Goal: Communication & Community: Answer question/provide support

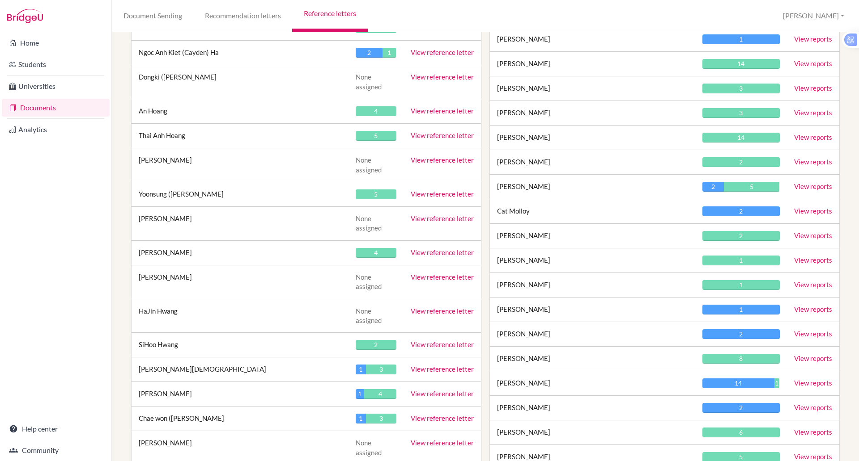
scroll to position [1300, 0]
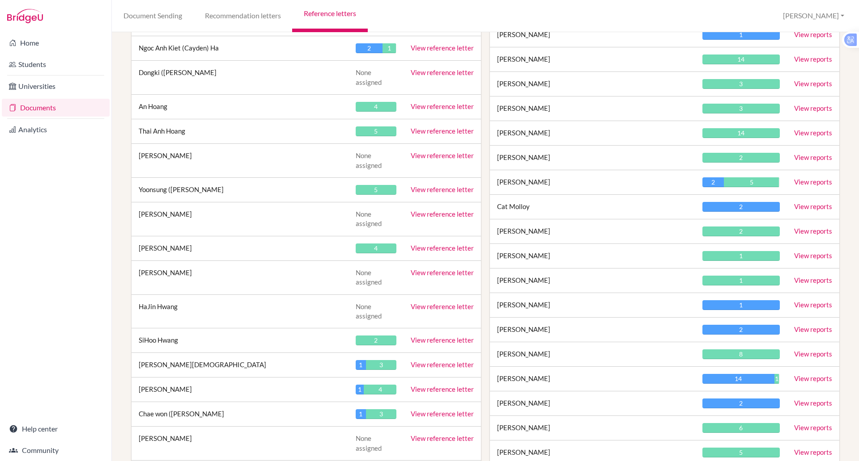
click at [415, 385] on link "View reference letter" at bounding box center [441, 389] width 63 height 8
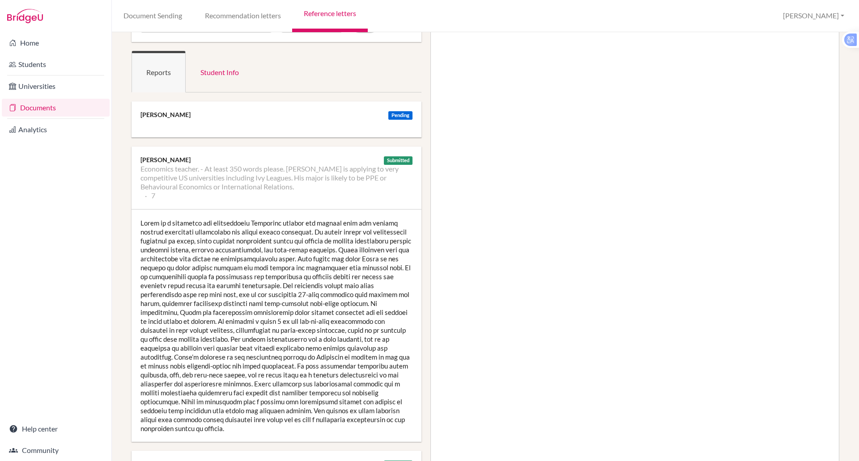
scroll to position [45, 0]
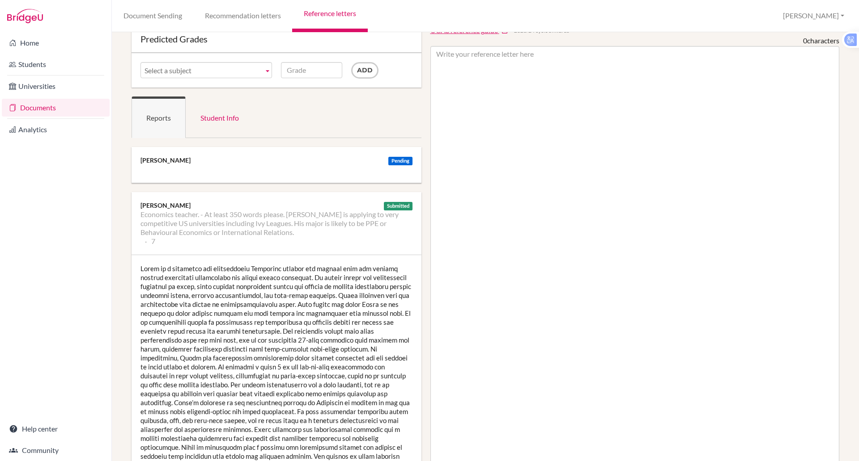
click at [244, 169] on ul at bounding box center [276, 169] width 272 height 9
click at [388, 159] on div "Pending" at bounding box center [400, 161] width 24 height 8
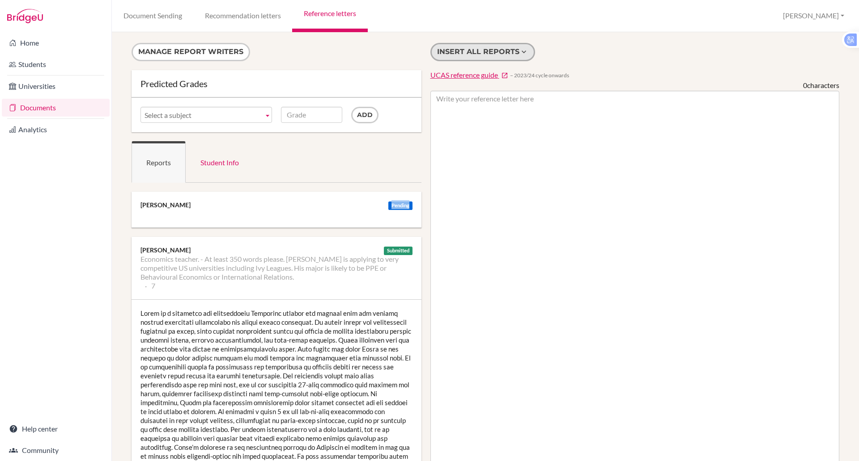
click at [470, 51] on button "Insert all reports" at bounding box center [482, 52] width 105 height 18
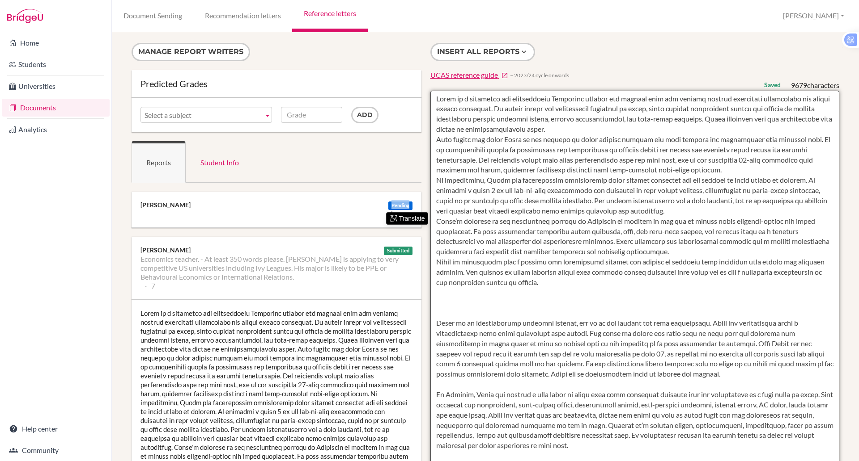
click at [434, 98] on textarea at bounding box center [634, 349] width 409 height 517
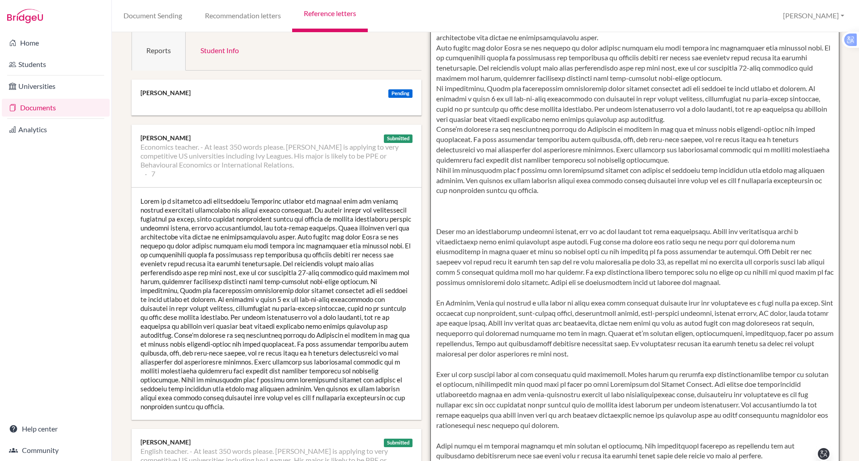
scroll to position [96, 0]
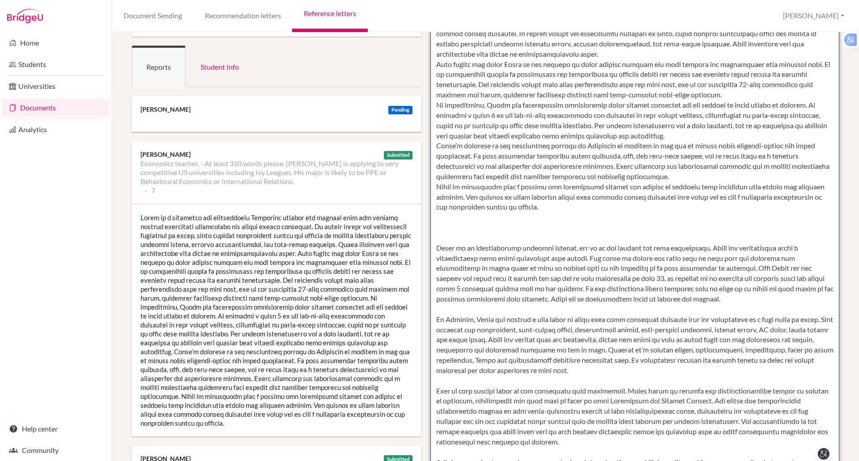
click at [442, 233] on textarea at bounding box center [634, 253] width 409 height 517
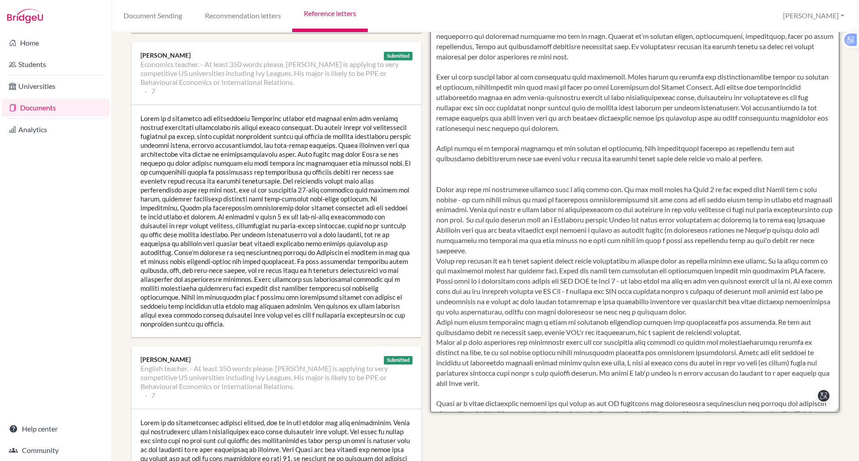
scroll to position [186, 0]
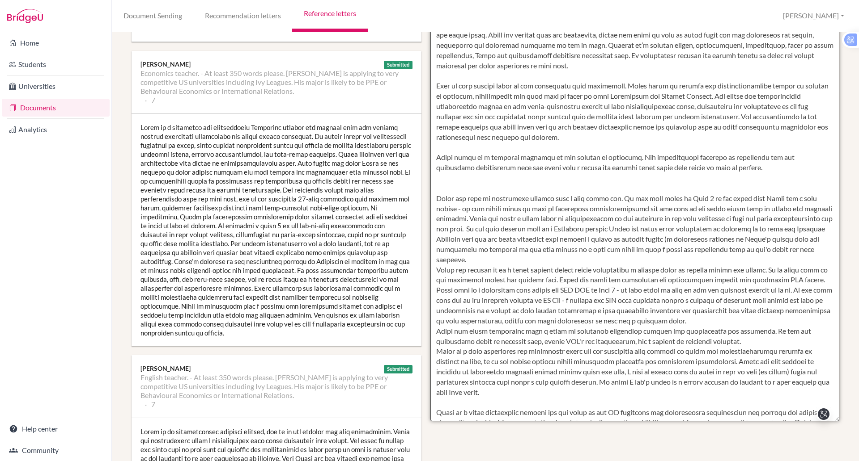
click at [437, 185] on textarea at bounding box center [634, 163] width 409 height 517
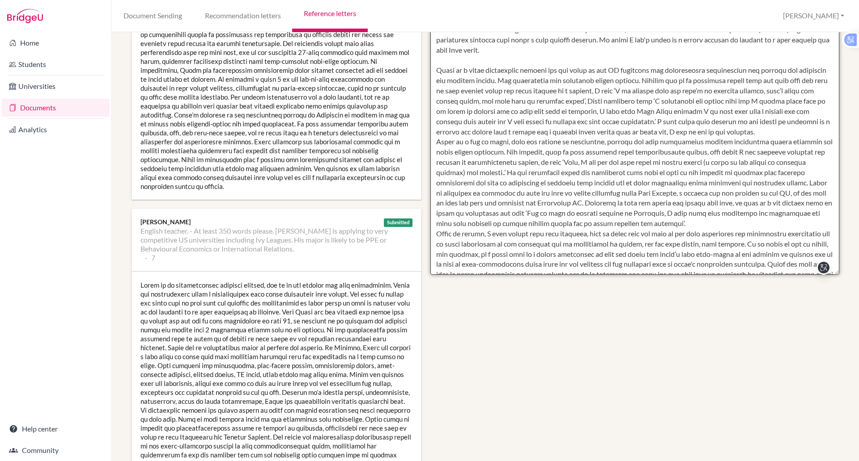
scroll to position [417, 0]
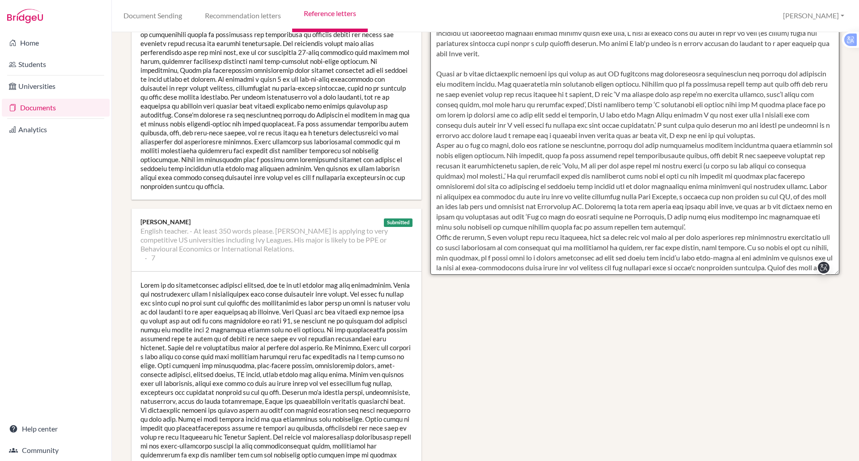
click at [440, 86] on textarea at bounding box center [634, 16] width 409 height 517
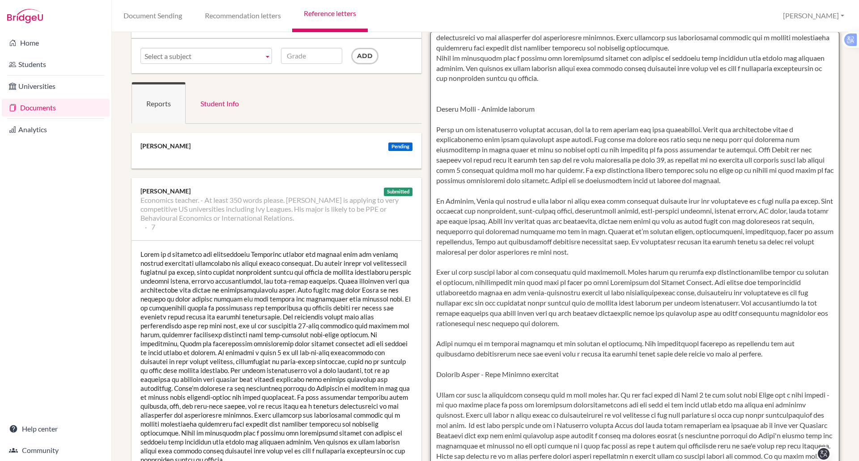
scroll to position [0, 0]
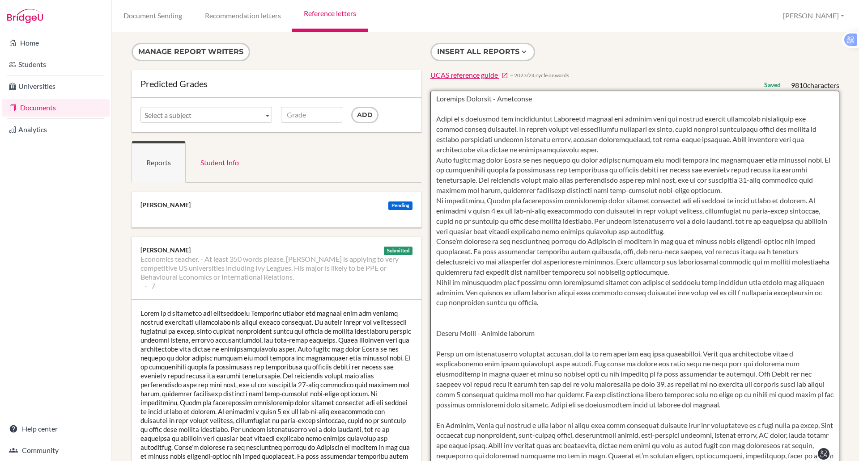
drag, startPoint x: 546, startPoint y: 259, endPoint x: 422, endPoint y: 78, distance: 219.4
click at [426, 78] on div "Insert all reports UCAS reference guide − 2023/24 cycle onwards Saved 9810 char…" at bounding box center [635, 325] width 418 height 565
type textarea "Caroline Yearwood - Economics Manav is a confident and enthusiastic Economics s…"
